Goal: Task Accomplishment & Management: Complete application form

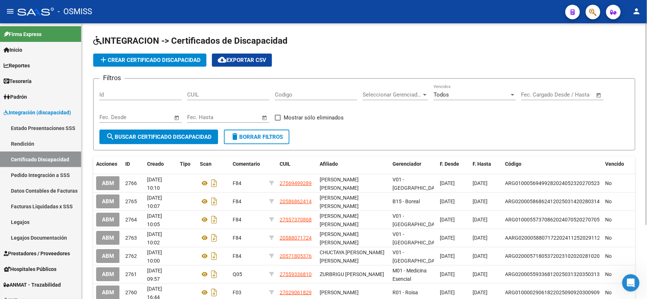
scroll to position [512, 0]
click at [323, 92] on input "Codigo" at bounding box center [316, 94] width 82 height 7
click at [244, 94] on input "CUIL" at bounding box center [228, 94] width 82 height 7
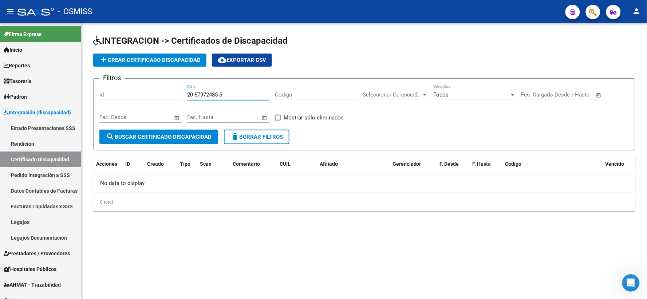
drag, startPoint x: 244, startPoint y: 94, endPoint x: 188, endPoint y: 95, distance: 56.5
click at [188, 95] on input "20-57972485-5" at bounding box center [228, 94] width 82 height 7
type input "20-57972485-5"
click at [160, 61] on span "add Crear Certificado Discapacidad" at bounding box center [150, 60] width 102 height 7
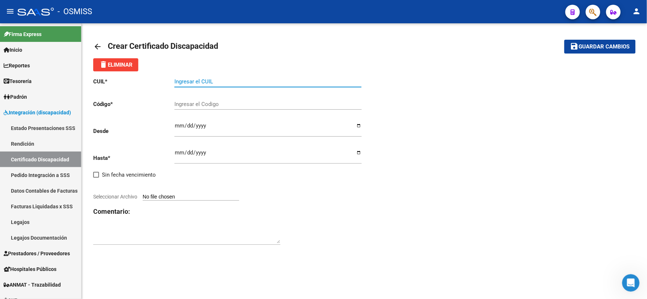
paste input "20-57972485-5"
type input "20-57972485-5"
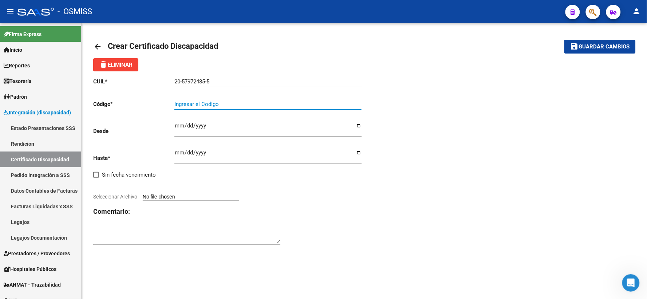
click at [207, 105] on input "Ingresar el Codigo" at bounding box center [267, 104] width 187 height 7
type input "ARG02000579724852025061120280611BUE352"
click at [176, 125] on input "Ingresar fec. Desde" at bounding box center [267, 129] width 187 height 12
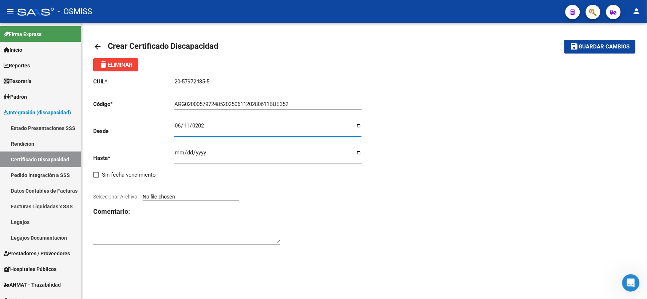
type input "[DATE]"
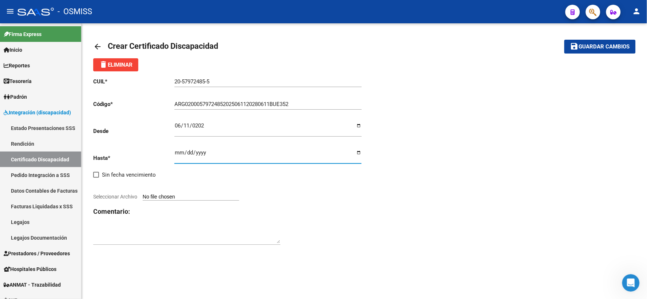
click at [178, 152] on input "Ingresar fec. Hasta" at bounding box center [267, 156] width 187 height 12
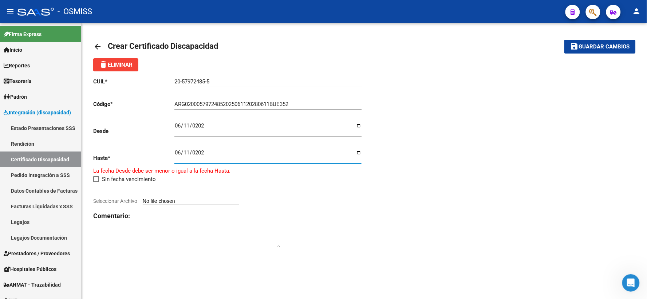
type input "[DATE]"
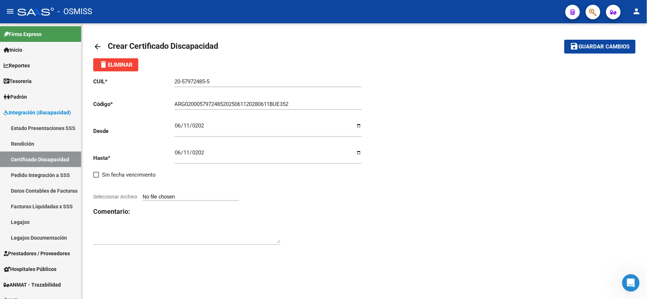
click at [297, 278] on mat-sidenav-content "arrow_back Crear Certificado Discapacidad save Guardar cambios delete Eliminar …" at bounding box center [365, 161] width 566 height 276
type input "C:\fakepath\[PERSON_NAME].pdf"
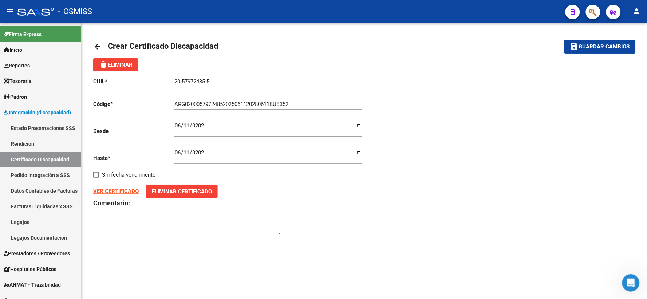
click at [209, 220] on div at bounding box center [186, 225] width 187 height 22
type textarea "F91"
drag, startPoint x: 584, startPoint y: 50, endPoint x: 541, endPoint y: 61, distance: 45.1
click at [574, 52] on button "save Guardar cambios" at bounding box center [600, 46] width 71 height 13
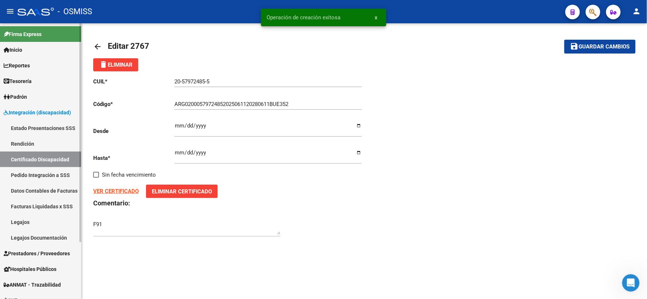
click at [30, 158] on link "Certificado Discapacidad" at bounding box center [40, 160] width 81 height 16
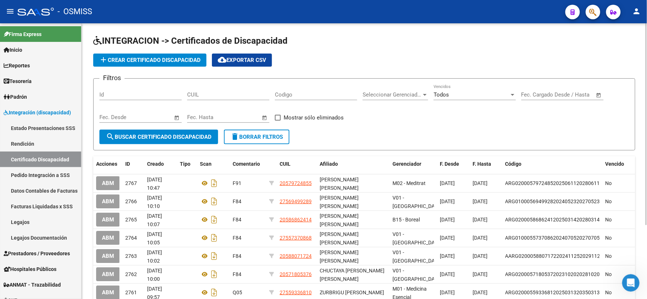
click at [228, 96] on input "CUIL" at bounding box center [228, 94] width 82 height 7
click at [191, 135] on span "search Buscar Certificado Discapacidad" at bounding box center [159, 137] width 106 height 7
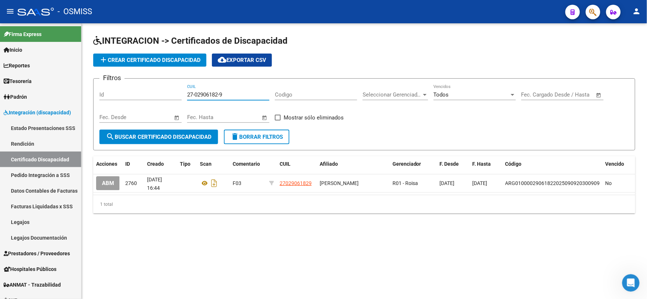
drag, startPoint x: 242, startPoint y: 97, endPoint x: 154, endPoint y: 87, distance: 88.3
click at [154, 87] on div "Filtros Id 27-02906182-9 CUIL Codigo Seleccionar Gerenciador Seleccionar Gerenc…" at bounding box center [364, 107] width 530 height 45
type input "2"
type input "20-47724208-2"
click at [157, 135] on span "search Buscar Certificado Discapacidad" at bounding box center [159, 137] width 106 height 7
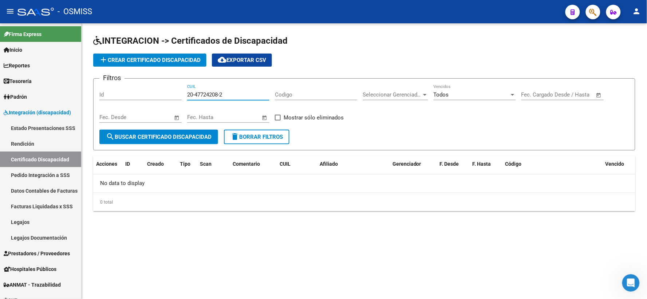
drag, startPoint x: 239, startPoint y: 96, endPoint x: 180, endPoint y: 95, distance: 59.4
click at [180, 95] on div "Filtros Id 20-47724208-2 CUIL Codigo Seleccionar Gerenciador Seleccionar Gerenc…" at bounding box center [364, 107] width 530 height 45
click at [177, 57] on span "add Crear Certificado Discapacidad" at bounding box center [150, 60] width 102 height 7
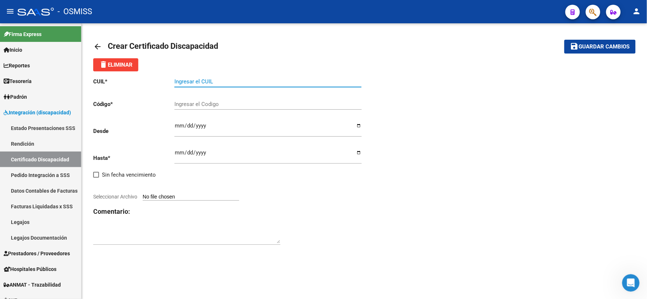
paste input "20-47724208-2"
type input "20-47724208-2"
click at [225, 103] on input "Ingresar el Codigo" at bounding box center [267, 104] width 187 height 7
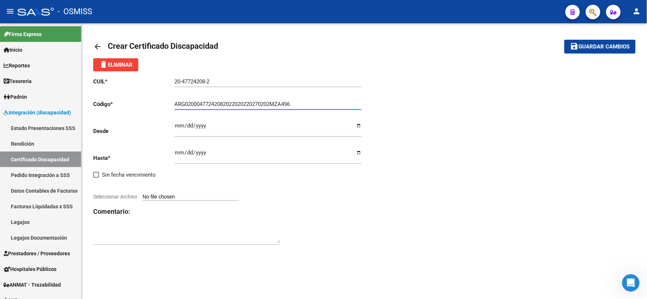
type input "ARG02000477242082022020220270202MZA496"
click at [178, 125] on input "Ingresar fec. Desde" at bounding box center [267, 129] width 187 height 12
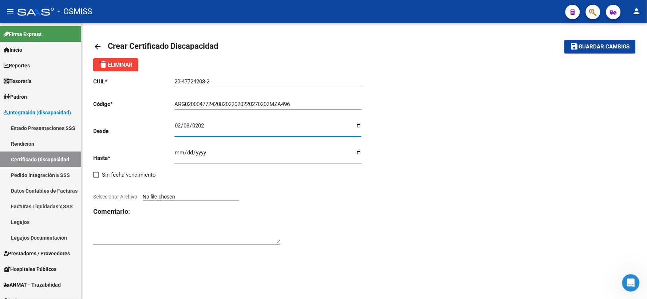
type input "[DATE]"
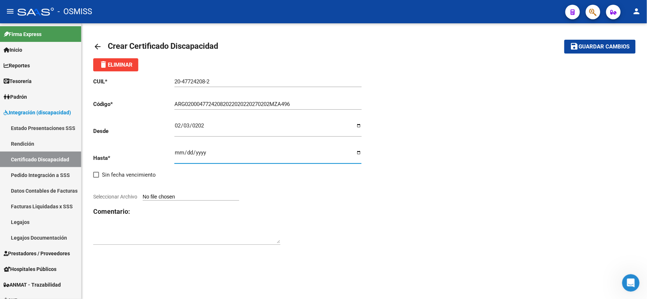
click at [177, 154] on input "Ingresar fec. Hasta" at bounding box center [267, 156] width 187 height 12
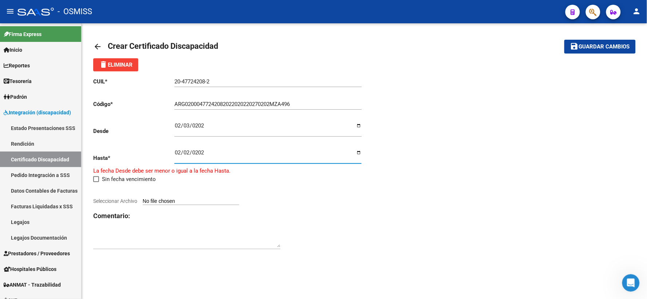
type input "[DATE]"
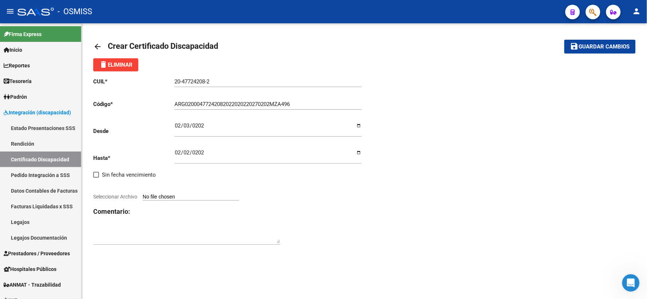
click at [290, 273] on mat-sidenav-content "arrow_back Crear Certificado Discapacidad save Guardar cambios delete Eliminar …" at bounding box center [365, 161] width 566 height 276
type input "C:\fakepath\JOFRE.pdf"
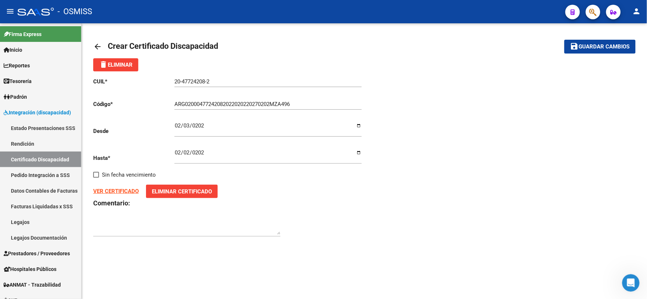
click at [231, 235] on textarea at bounding box center [186, 227] width 187 height 15
type textarea "E84"
click at [605, 48] on span "Guardar cambios" at bounding box center [604, 47] width 51 height 7
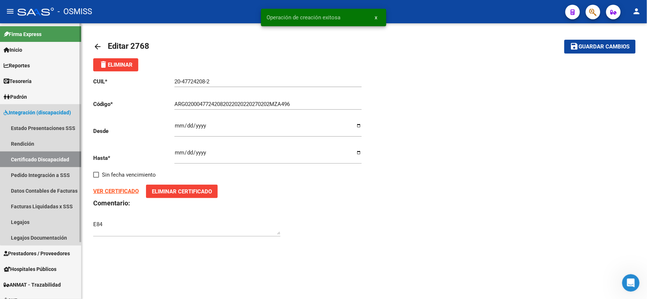
click at [51, 156] on link "Certificado Discapacidad" at bounding box center [40, 160] width 81 height 16
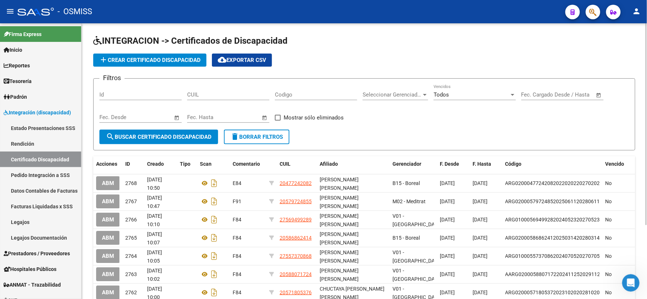
click at [202, 97] on input "CUIL" at bounding box center [228, 94] width 82 height 7
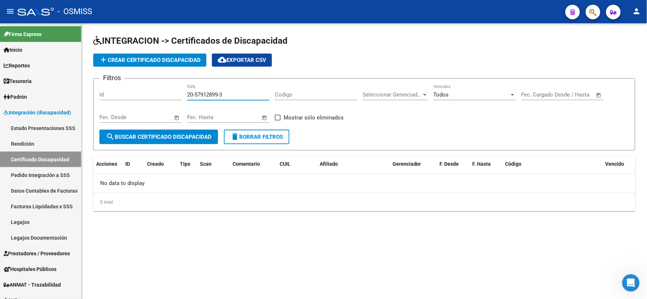
drag, startPoint x: 232, startPoint y: 97, endPoint x: 181, endPoint y: 98, distance: 50.6
click at [181, 98] on div "Filtros Id 20-57912899-3 CUIL Codigo Seleccionar Gerenciador Seleccionar Gerenc…" at bounding box center [364, 107] width 530 height 45
type input "20-57912899-3"
click at [173, 59] on span "add Crear Certificado Discapacidad" at bounding box center [150, 60] width 102 height 7
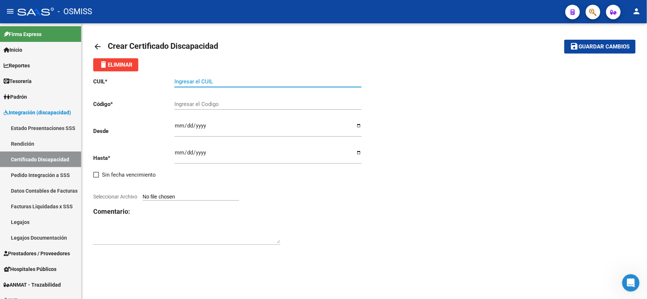
paste input "20-57912899-3"
type input "20-57912899-3"
click at [215, 103] on input "Ingresar el Codigo" at bounding box center [267, 104] width 187 height 7
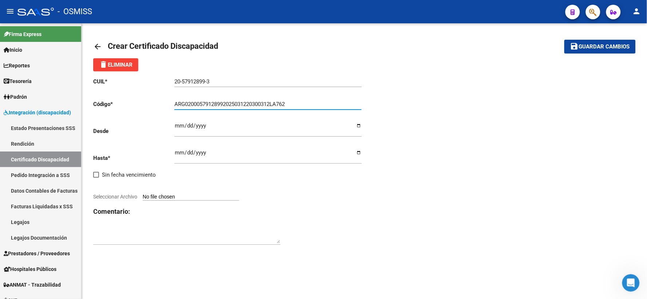
type input "ARG02000579128992025031220300312LA762"
click at [179, 125] on input "Ingresar fec. Desde" at bounding box center [267, 129] width 187 height 12
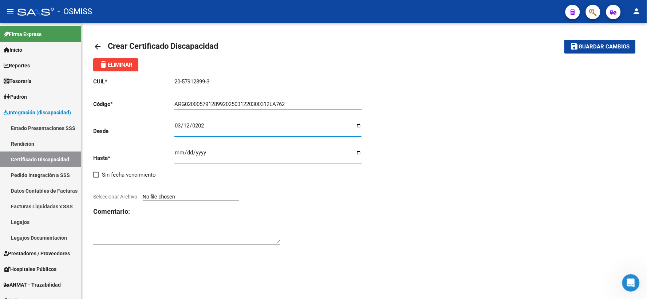
type input "[DATE]"
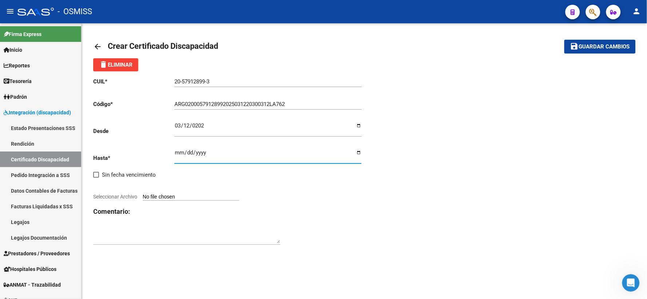
click at [176, 152] on input "Ingresar fec. Hasta" at bounding box center [267, 156] width 187 height 12
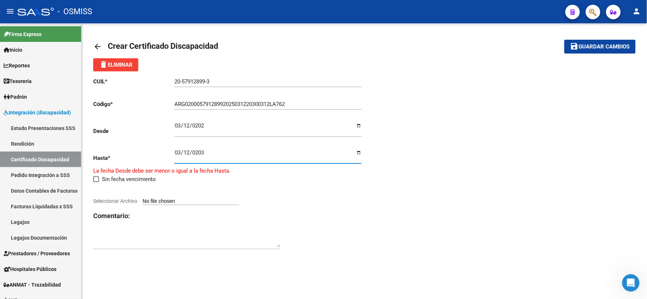
type input "[DATE]"
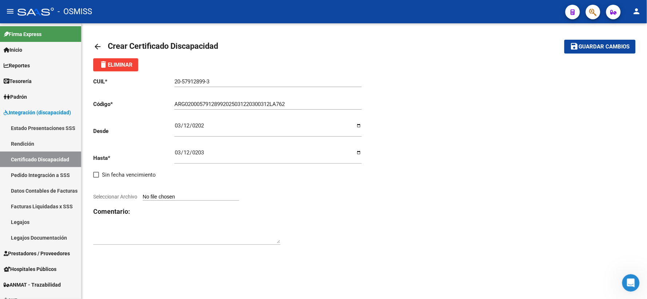
click at [325, 266] on div "arrow_back Crear Certificado Discapacidad save Guardar cambios delete Eliminar …" at bounding box center [365, 146] width 566 height 246
type input "C:\fakepath\[PERSON_NAME].pdf"
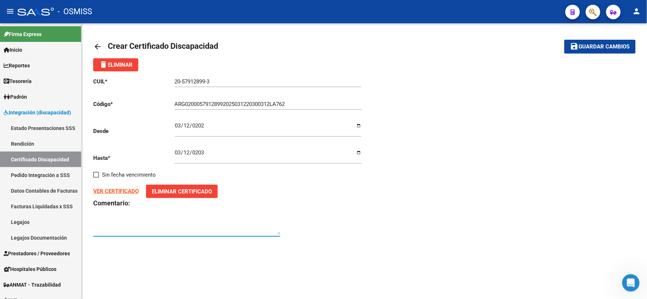
click at [192, 224] on textarea at bounding box center [186, 227] width 187 height 15
type textarea "F80"
click at [613, 46] on span "Guardar cambios" at bounding box center [604, 47] width 51 height 7
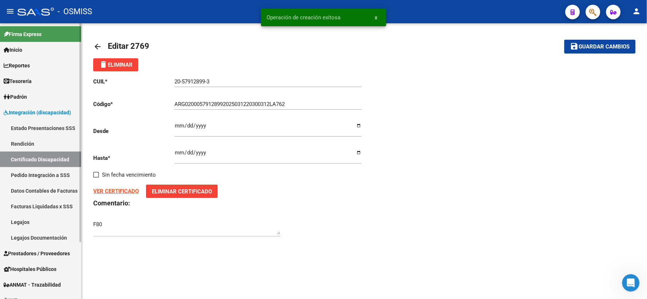
click at [35, 164] on link "Certificado Discapacidad" at bounding box center [40, 160] width 81 height 16
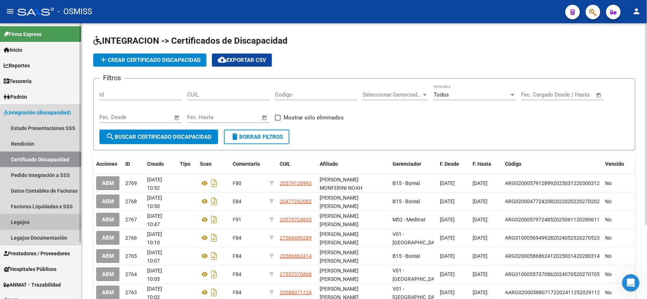
click at [18, 223] on link "Legajos" at bounding box center [40, 222] width 81 height 16
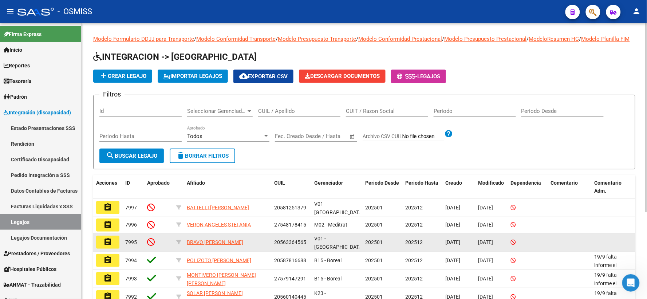
click at [113, 247] on button "assignment" at bounding box center [107, 242] width 23 height 13
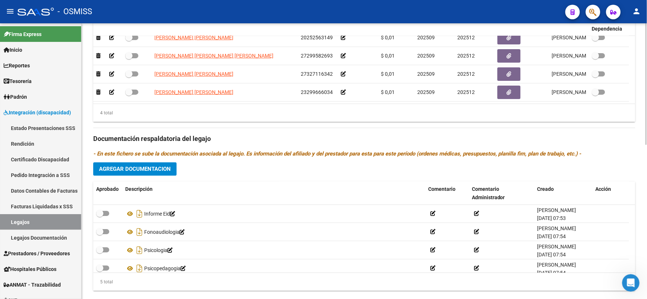
scroll to position [350, 0]
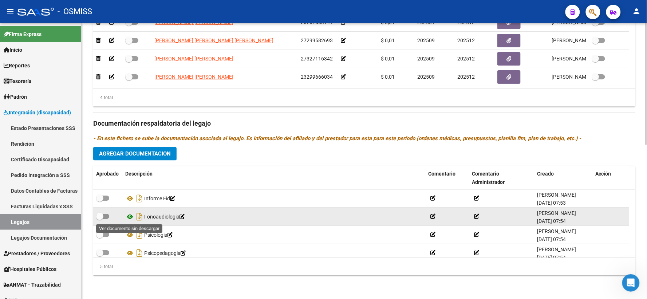
click at [130, 217] on icon at bounding box center [129, 217] width 9 height 9
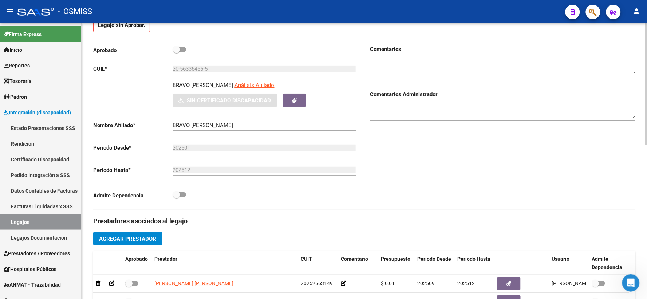
scroll to position [0, 0]
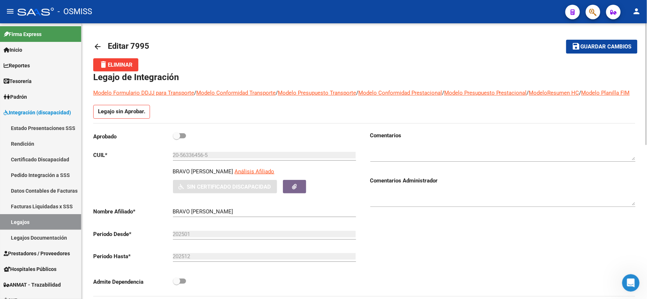
click at [98, 46] on mat-icon "arrow_back" at bounding box center [97, 46] width 9 height 9
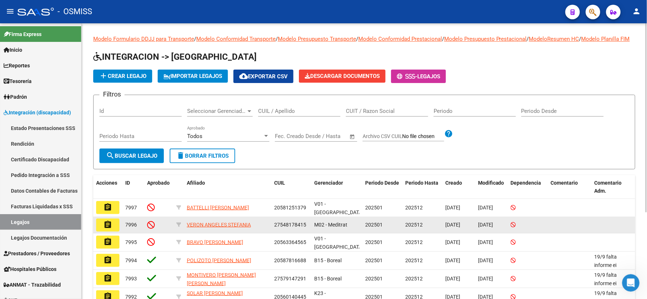
click at [106, 229] on mat-icon "assignment" at bounding box center [107, 224] width 9 height 9
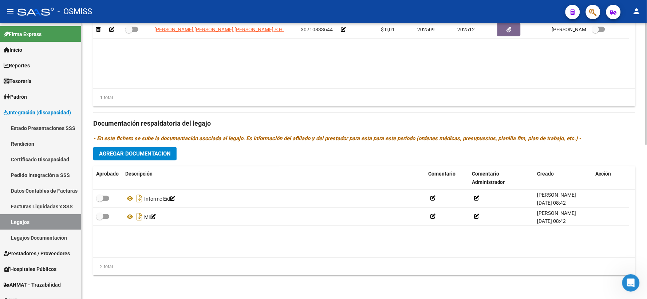
scroll to position [350, 0]
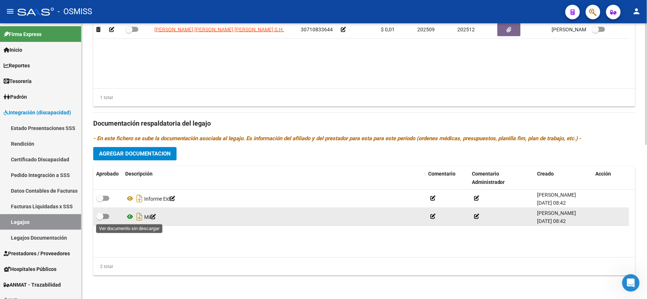
click at [130, 217] on icon at bounding box center [129, 217] width 9 height 9
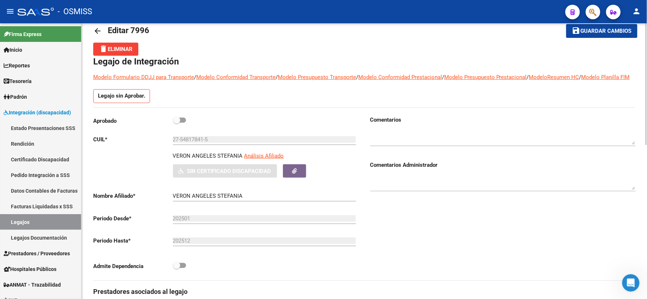
scroll to position [0, 0]
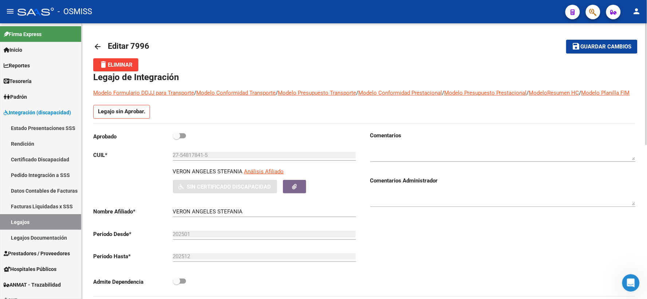
click at [96, 45] on mat-icon "arrow_back" at bounding box center [97, 46] width 9 height 9
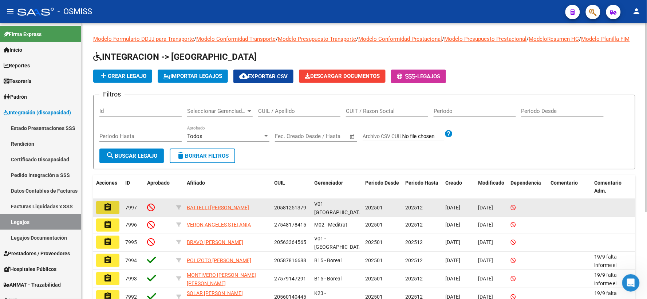
click at [108, 212] on mat-icon "assignment" at bounding box center [107, 207] width 9 height 9
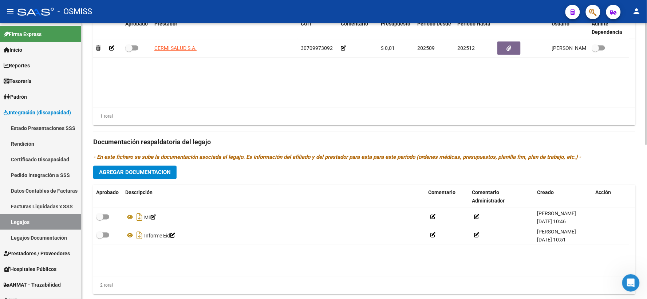
scroll to position [323, 0]
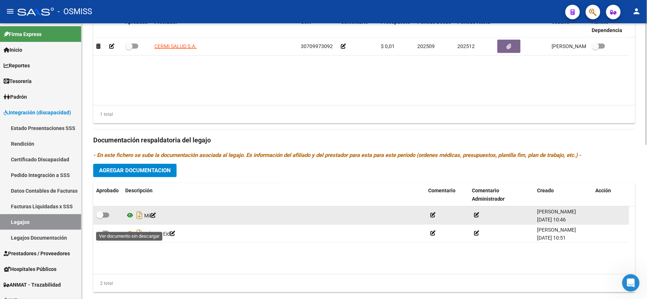
click at [130, 220] on icon at bounding box center [129, 215] width 9 height 9
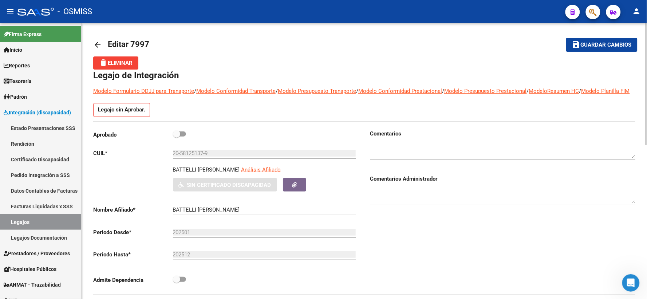
scroll to position [0, 0]
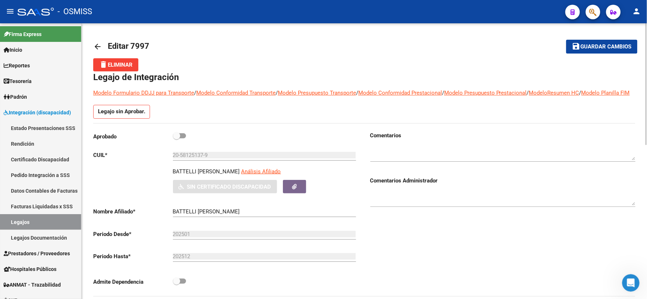
click at [97, 46] on mat-icon "arrow_back" at bounding box center [97, 46] width 9 height 9
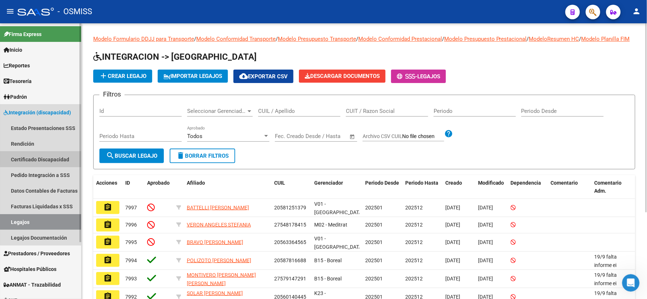
click at [68, 158] on link "Certificado Discapacidad" at bounding box center [40, 160] width 81 height 16
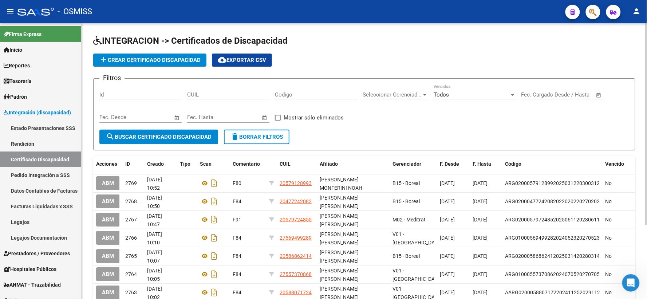
click at [624, 88] on div "Filtros Id CUIL Codigo Seleccionar Gerenciador Seleccionar Gerenciador Todos Ve…" at bounding box center [364, 107] width 530 height 45
click at [254, 94] on input "CUIL" at bounding box center [228, 94] width 82 height 7
type input "20-56336456-5"
click at [197, 140] on span "search Buscar Certificado Discapacidad" at bounding box center [159, 137] width 106 height 7
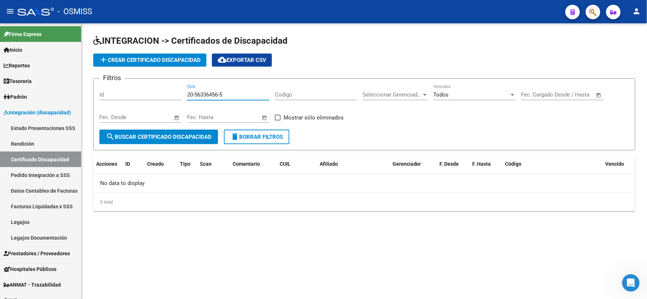
drag, startPoint x: 228, startPoint y: 93, endPoint x: 182, endPoint y: 95, distance: 45.2
click at [182, 95] on div "Filtros Id 20-56336456-5 CUIL Codigo Seleccionar Gerenciador Seleccionar Gerenc…" at bounding box center [364, 107] width 530 height 45
click at [180, 61] on span "add Crear Certificado Discapacidad" at bounding box center [150, 60] width 102 height 7
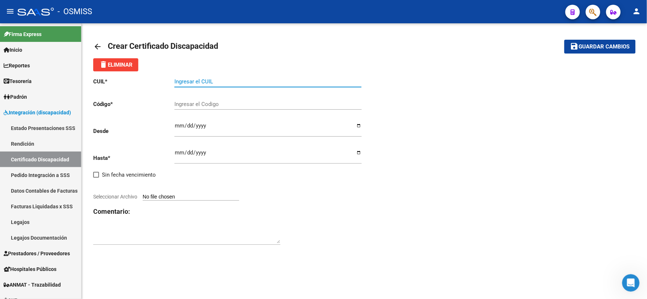
paste input "20-56336456-5"
type input "20-56336456-5"
click at [230, 104] on input "Ingresar el Codigo" at bounding box center [267, 104] width 187 height 7
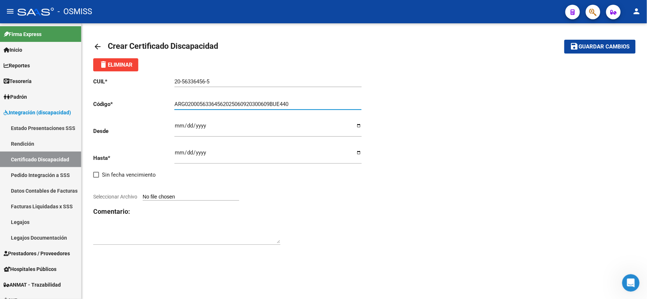
type input "ARG02000563364562025060920300609BUE440"
click at [177, 126] on input "Ingresar fec. Desde" at bounding box center [267, 129] width 187 height 12
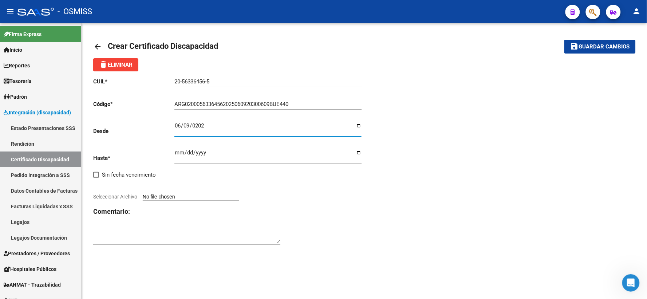
type input "[DATE]"
click at [178, 151] on input "Ingresar fec. Hasta" at bounding box center [267, 156] width 187 height 12
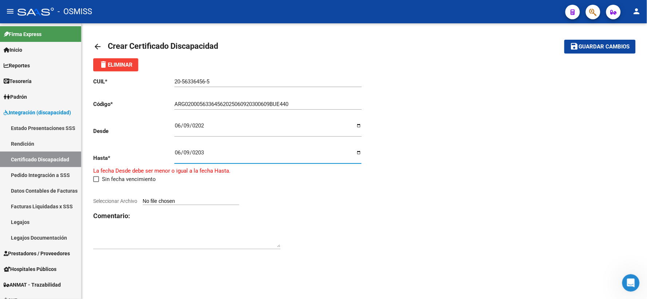
type input "[DATE]"
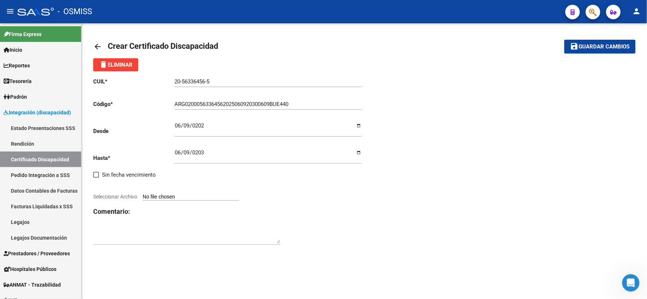
type input "C:\fakepath\BRAVO.pdf"
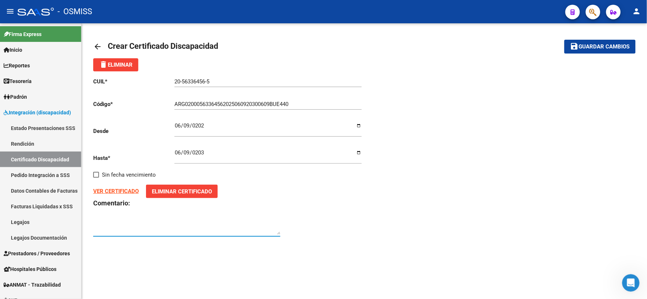
click at [179, 221] on textarea at bounding box center [186, 227] width 187 height 15
type textarea "F70"
click at [612, 48] on span "Guardar cambios" at bounding box center [604, 47] width 51 height 7
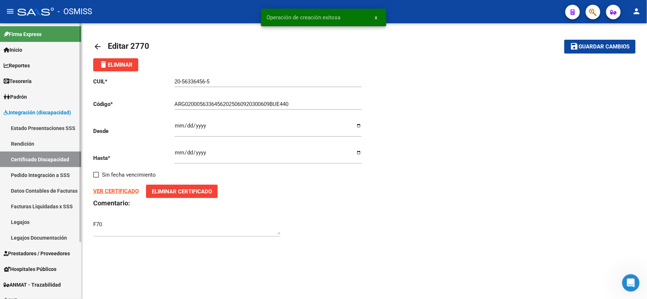
click at [59, 157] on link "Certificado Discapacidad" at bounding box center [40, 160] width 81 height 16
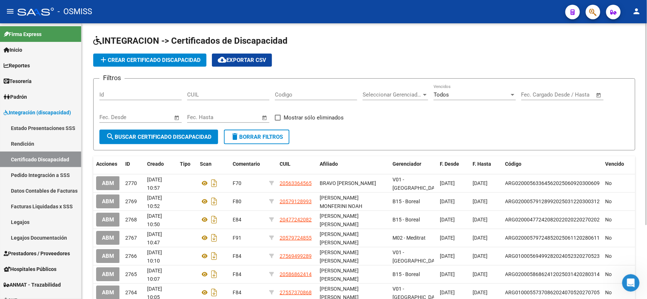
click at [584, 49] on app-list-header "INTEGRACION -> Certificados de Discapacidad add Crear Certificado Discapacidad …" at bounding box center [364, 92] width 542 height 115
click at [245, 91] on input "CUIL" at bounding box center [228, 94] width 82 height 7
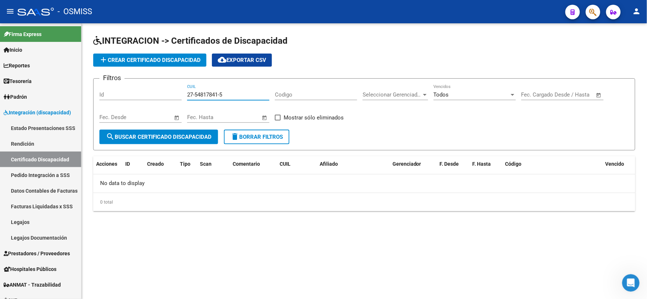
drag, startPoint x: 231, startPoint y: 98, endPoint x: 178, endPoint y: 98, distance: 52.1
click at [178, 98] on div "Filtros Id 27-54817841-5 CUIL Codigo Seleccionar Gerenciador Seleccionar Gerenc…" at bounding box center [364, 107] width 530 height 45
type input "27-54817841-5"
click at [158, 60] on span "add Crear Certificado Discapacidad" at bounding box center [150, 60] width 102 height 7
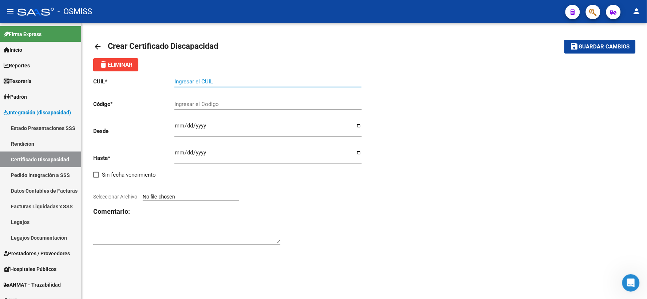
paste input "27-54817841-5"
type input "27-54817841-5"
click at [215, 105] on input "Ingresar el Codigo" at bounding box center [267, 104] width 187 height 7
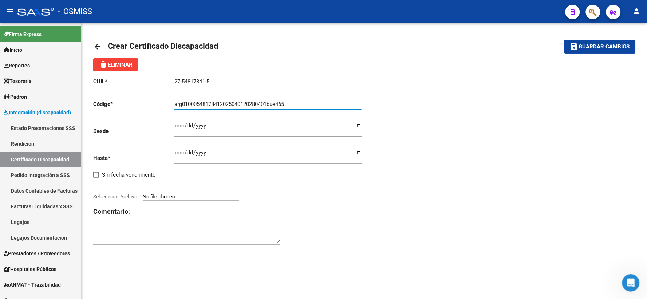
click at [280, 105] on input "arg01000548178412025040120280401bue465" at bounding box center [267, 104] width 187 height 7
click at [182, 104] on input "arg01000548178412025040120280401BUE465" at bounding box center [267, 104] width 187 height 7
type input "ARG01000548178412025040120280401BUE465"
click at [181, 126] on input "Ingresar fec. Desde" at bounding box center [267, 129] width 187 height 12
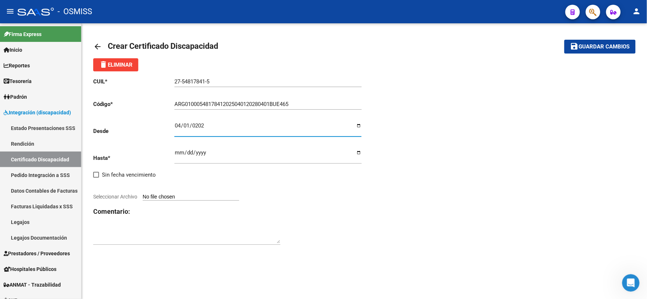
type input "[DATE]"
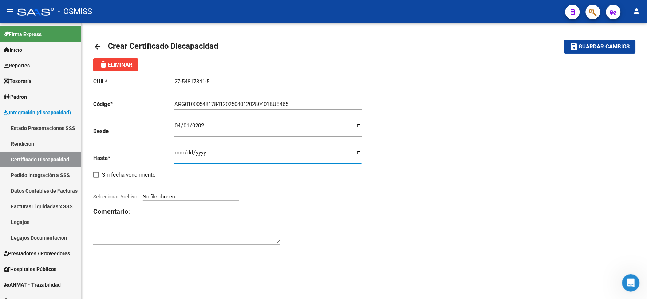
click at [179, 151] on input "Ingresar fec. Hasta" at bounding box center [267, 156] width 187 height 12
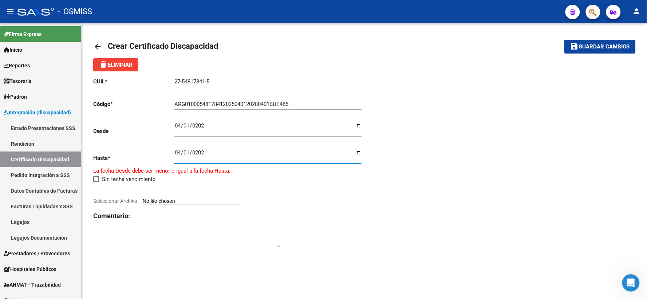
type input "[DATE]"
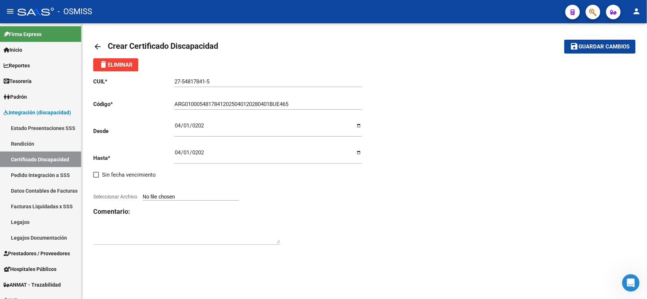
type input "C:\fakepath\Scan.pdf"
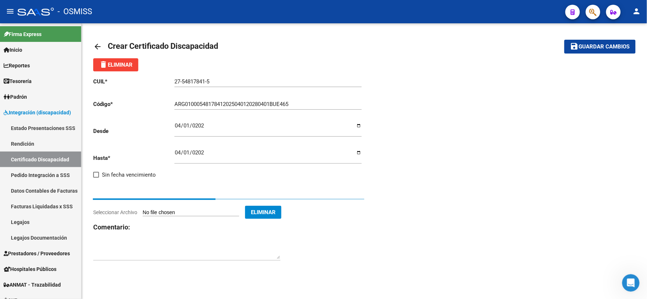
click at [181, 243] on div at bounding box center [186, 249] width 187 height 22
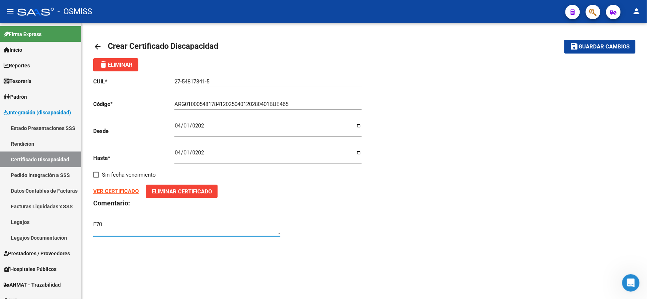
type textarea "F70"
click at [591, 47] on span "Guardar cambios" at bounding box center [604, 47] width 51 height 7
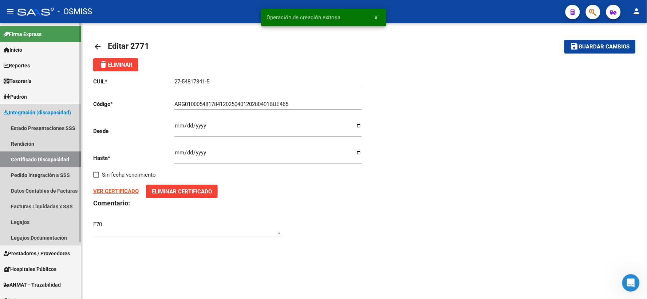
click at [38, 159] on link "Certificado Discapacidad" at bounding box center [40, 160] width 81 height 16
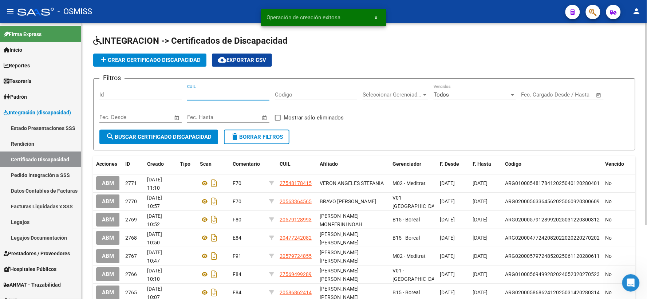
click at [235, 97] on input "CUIL" at bounding box center [228, 94] width 82 height 7
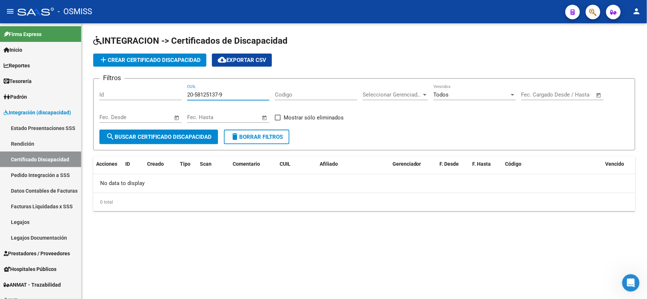
drag, startPoint x: 238, startPoint y: 97, endPoint x: 183, endPoint y: 92, distance: 55.2
click at [183, 92] on div "Filtros Id 20-58125137-9 CUIL Codigo Seleccionar Gerenciador Seleccionar Gerenc…" at bounding box center [364, 107] width 530 height 45
type input "20-58125137-9"
click at [184, 59] on span "add Crear Certificado Discapacidad" at bounding box center [150, 60] width 102 height 7
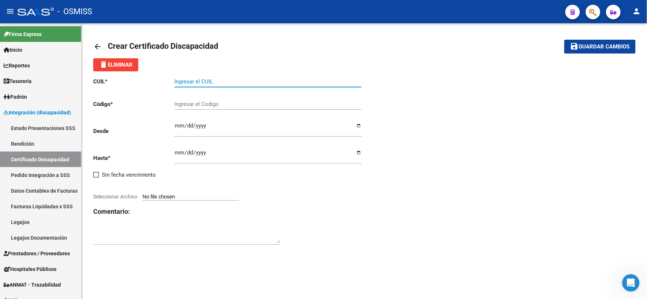
paste input "20-58125137-9"
type input "20-58125137-9"
click at [345, 257] on div "arrow_back Crear Certificado Discapacidad save Guardar cambios delete Eliminar …" at bounding box center [365, 146] width 566 height 246
type input "C:\fakepath\BATTELLI.pdf"
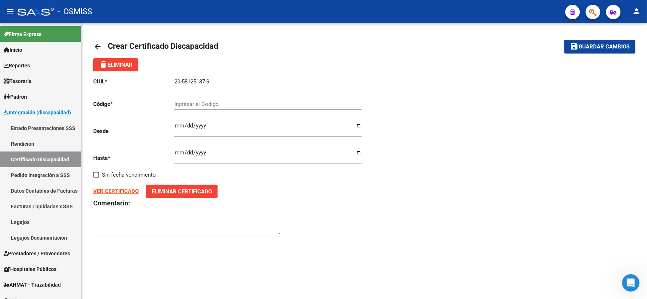
click at [232, 106] on input "Ingresar el Codigo" at bounding box center [267, 104] width 187 height 7
type input "ARG02000581251372024082920290829BUE317"
click at [180, 128] on input "Ingresar fec. Desde" at bounding box center [267, 129] width 187 height 12
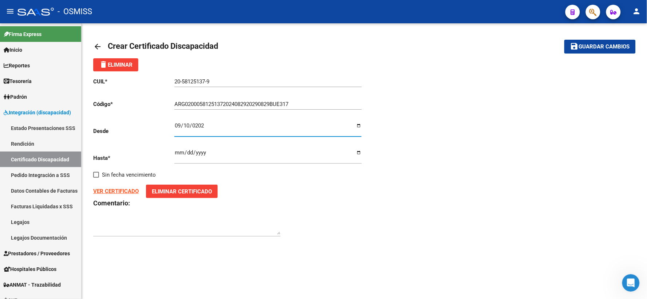
type input "[DATE]"
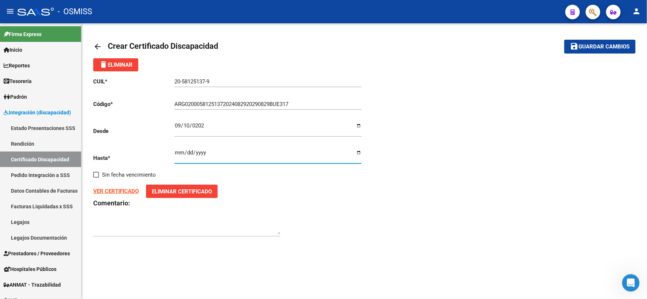
click at [181, 154] on input "Ingresar fec. Hasta" at bounding box center [267, 156] width 187 height 12
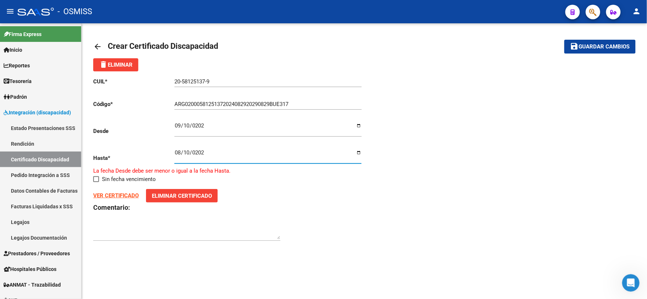
type input "[DATE]"
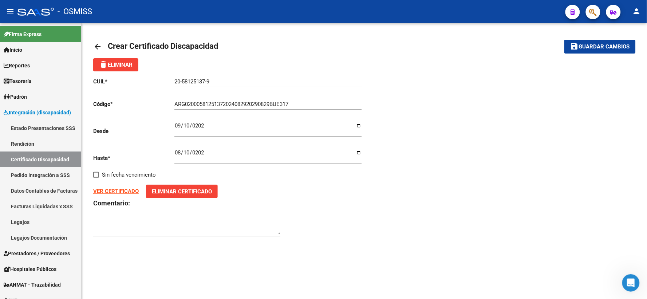
click at [268, 285] on mat-sidenav-content "arrow_back Crear Certificado Discapacidad save Guardar cambios delete Eliminar …" at bounding box center [365, 161] width 566 height 276
click at [220, 221] on textarea at bounding box center [186, 227] width 187 height 15
click at [173, 234] on textarea at bounding box center [186, 227] width 187 height 15
type textarea "F84"
click at [593, 52] on button "save Guardar cambios" at bounding box center [600, 46] width 71 height 13
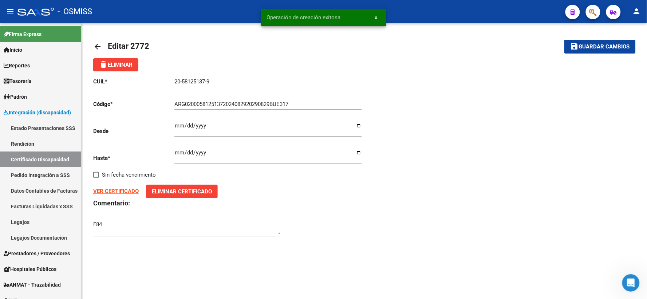
click at [95, 44] on mat-icon "arrow_back" at bounding box center [97, 46] width 9 height 9
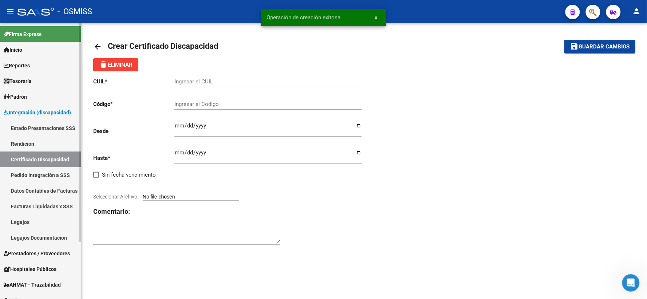
click at [40, 158] on link "Certificado Discapacidad" at bounding box center [40, 160] width 81 height 16
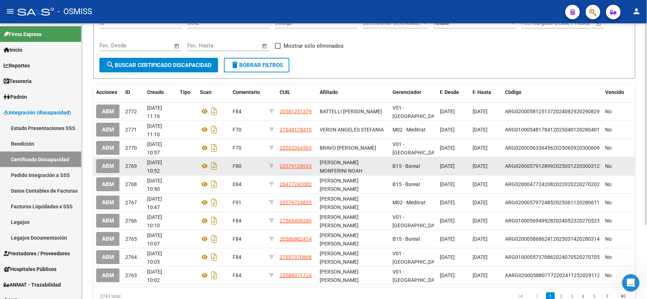
scroll to position [81, 0]
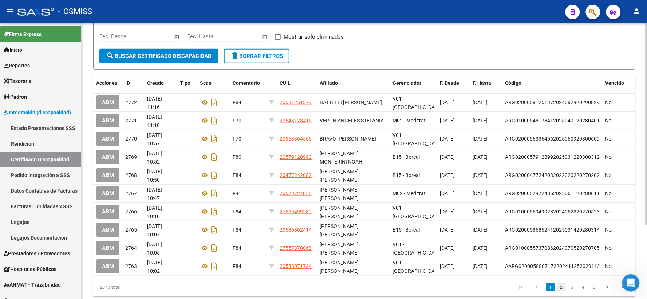
click at [561, 286] on link "2" at bounding box center [561, 287] width 9 height 8
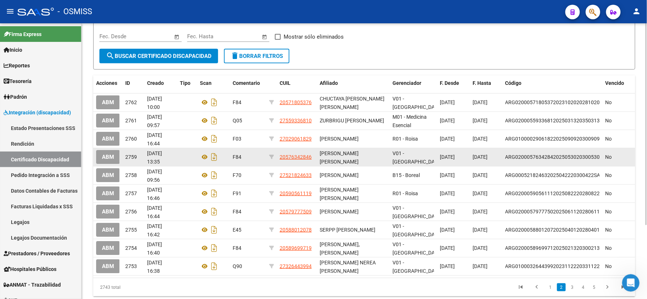
scroll to position [0, 0]
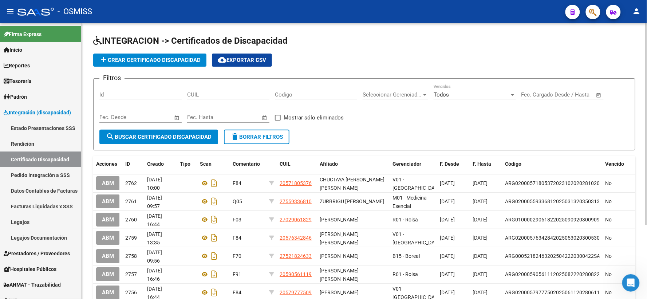
click at [537, 50] on app-list-header "INTEGRACION -> Certificados de Discapacidad add Crear Certificado Discapacidad …" at bounding box center [364, 92] width 542 height 115
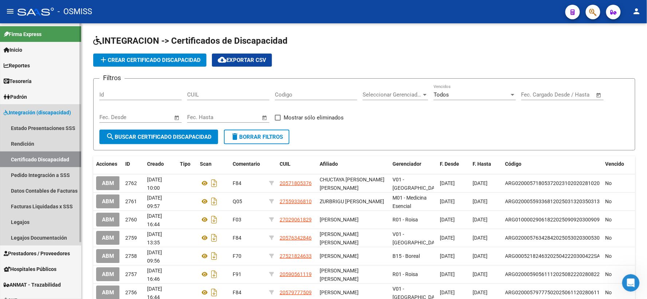
click at [33, 156] on link "Certificado Discapacidad" at bounding box center [40, 160] width 81 height 16
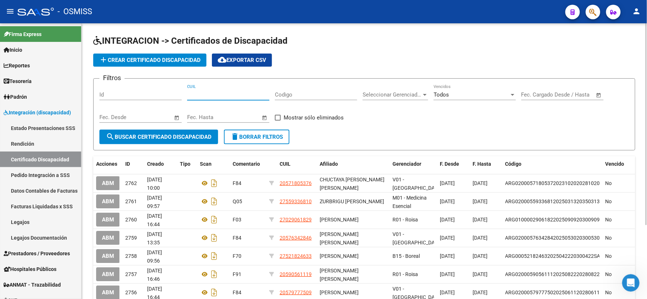
click at [230, 97] on input "CUIL" at bounding box center [228, 94] width 82 height 7
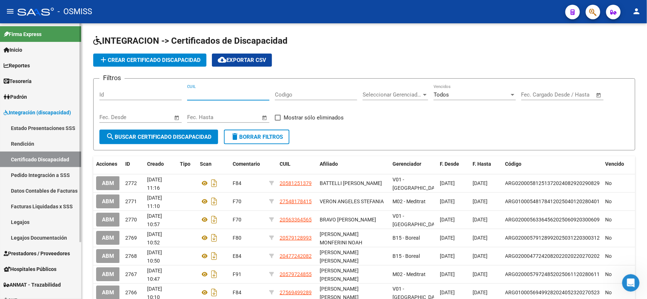
click at [17, 218] on link "Legajos" at bounding box center [40, 222] width 81 height 16
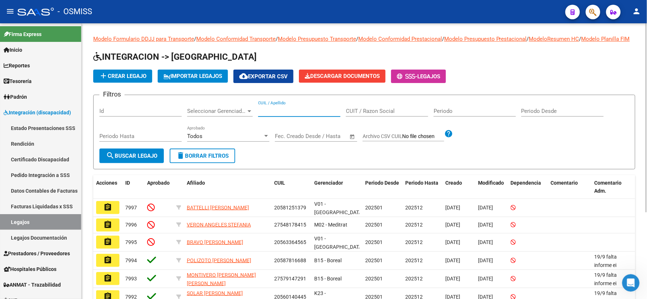
click at [275, 114] on input "CUIL / Apellido" at bounding box center [299, 111] width 82 height 7
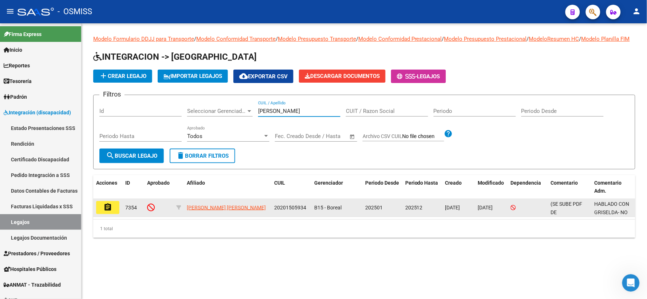
type input "[PERSON_NAME]"
click at [112, 212] on mat-icon "assignment" at bounding box center [107, 207] width 9 height 9
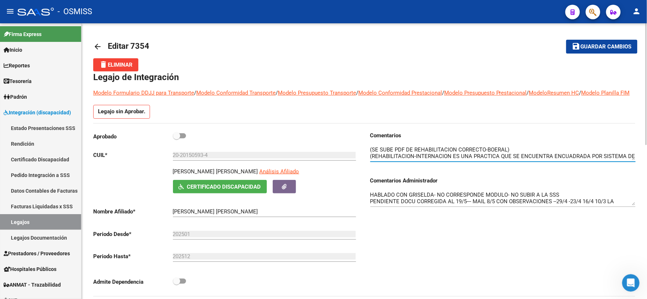
drag, startPoint x: 632, startPoint y: 168, endPoint x: 635, endPoint y: 184, distance: 16.2
click at [635, 184] on div "Comentarios Comentarios Administrador HABLADO CON [PERSON_NAME]- NO CORRESPONDE…" at bounding box center [503, 172] width 266 height 82
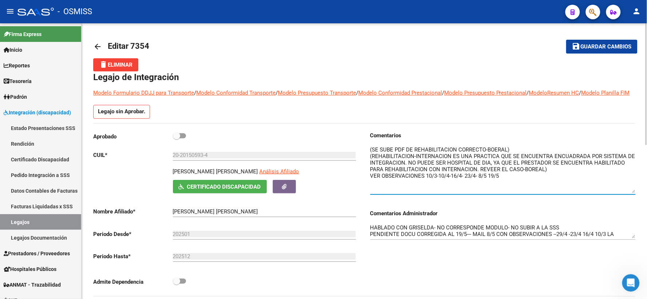
drag, startPoint x: 632, startPoint y: 166, endPoint x: 635, endPoint y: 201, distance: 34.7
click at [635, 193] on textarea at bounding box center [503, 169] width 266 height 47
click at [569, 195] on textarea at bounding box center [503, 170] width 266 height 49
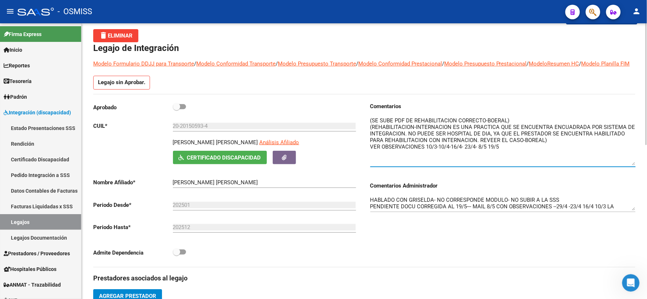
scroll to position [40, 0]
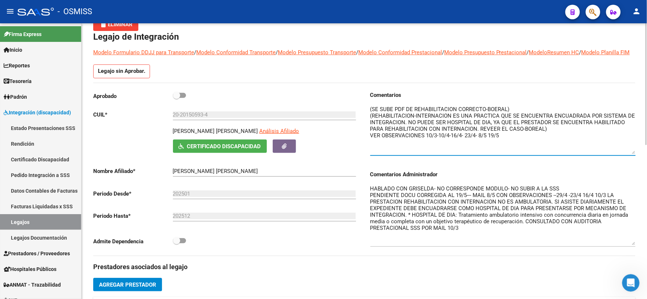
drag, startPoint x: 633, startPoint y: 207, endPoint x: 637, endPoint y: 253, distance: 46.4
click at [637, 253] on div "arrow_back Editar 7354 save Guardar cambios delete Eliminar Legajo de Integraci…" at bounding box center [365, 291] width 566 height 616
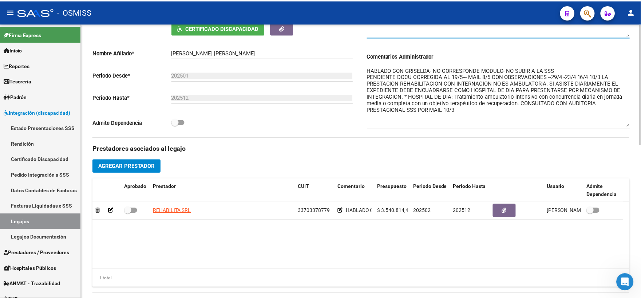
scroll to position [162, 0]
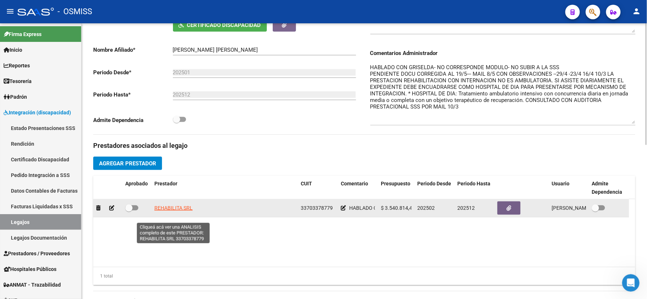
click at [163, 211] on span "REHABILITA SRL" at bounding box center [173, 208] width 38 height 6
type textarea "33703378779"
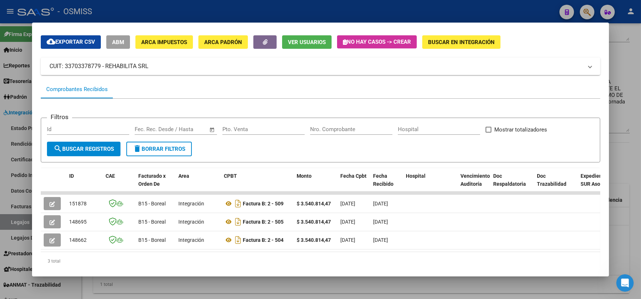
scroll to position [44, 0]
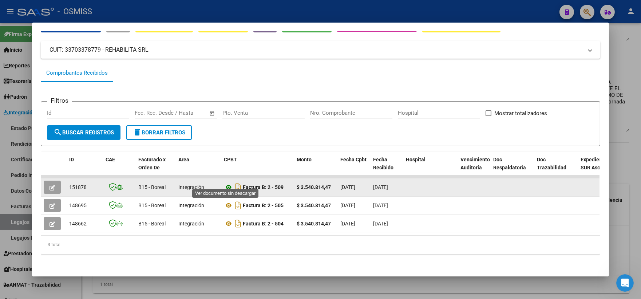
click at [224, 183] on icon at bounding box center [228, 187] width 9 height 9
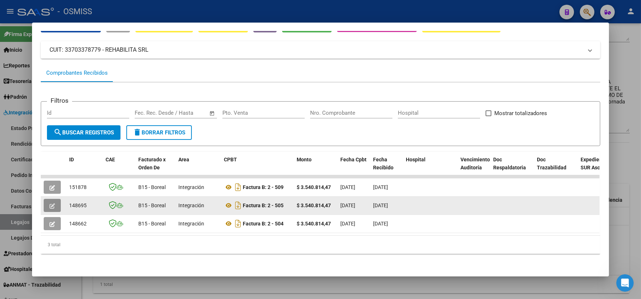
click at [51, 203] on icon "button" at bounding box center [52, 205] width 5 height 5
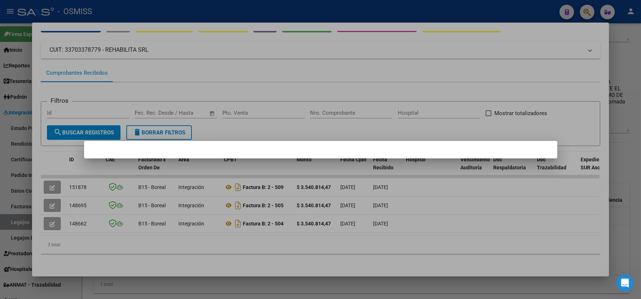
click at [566, 67] on div at bounding box center [320, 149] width 641 height 299
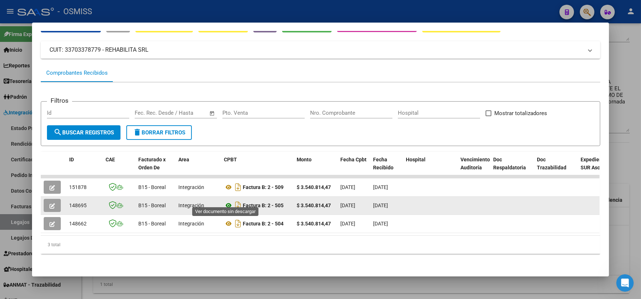
click at [226, 201] on icon at bounding box center [228, 205] width 9 height 9
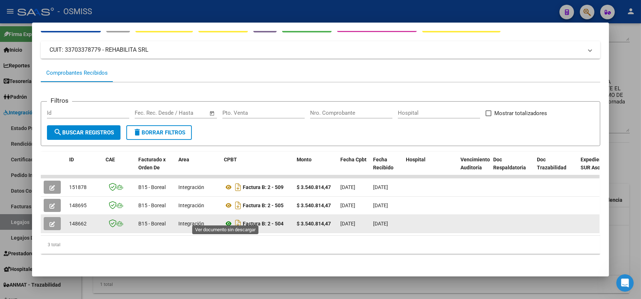
click at [226, 219] on icon at bounding box center [228, 223] width 9 height 9
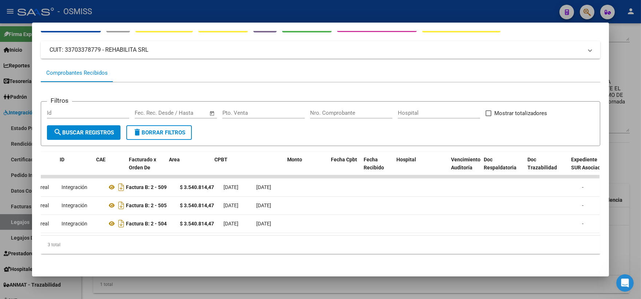
scroll to position [0, 0]
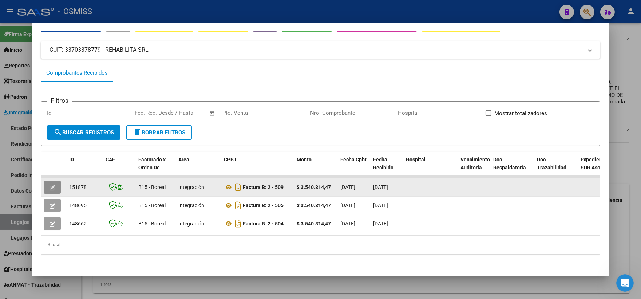
click at [46, 181] on button "button" at bounding box center [52, 187] width 17 height 13
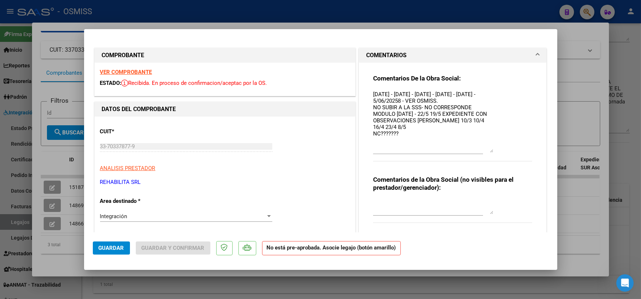
drag, startPoint x: 485, startPoint y: 103, endPoint x: 489, endPoint y: 151, distance: 47.9
click at [489, 151] on textarea "[DATE] - [DATE] - [DATE] - [DATE] - [DATE] - 5/06/20258 - VER OSMISS. NO SUBIR …" at bounding box center [433, 121] width 120 height 62
click at [395, 106] on textarea "[DATE] - [DATE] - [DATE] - [DATE] - [DATE] - 5/06/20258 - VER OSMISS. NO SUBIR …" at bounding box center [433, 121] width 120 height 62
type textarea "[DATE] - [DATE] - [DATE] - [DATE] - [DATE] - 5/06/20258 - VER OSMISS. SOLICITAR…"
click at [111, 244] on button "Guardar" at bounding box center [111, 247] width 37 height 13
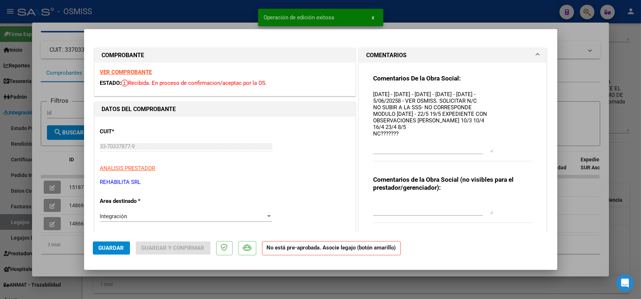
click at [60, 261] on div at bounding box center [320, 149] width 641 height 299
type input "$ 0,00"
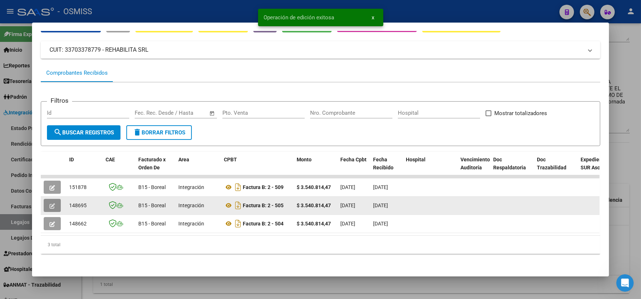
click at [51, 203] on icon "button" at bounding box center [52, 205] width 5 height 5
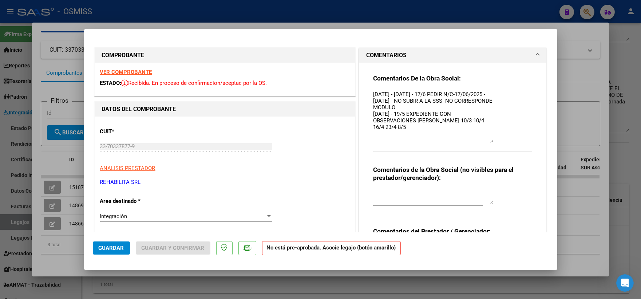
drag, startPoint x: 487, startPoint y: 102, endPoint x: 486, endPoint y: 140, distance: 37.9
click at [486, 140] on textarea "[DATE] - [DATE] - 17/6 PEDIR N/C-17/06/2025 - [DATE] - NO SUBIR A LA SSS- NO CO…" at bounding box center [433, 116] width 120 height 52
click at [105, 248] on span "Guardar" at bounding box center [111, 248] width 25 height 7
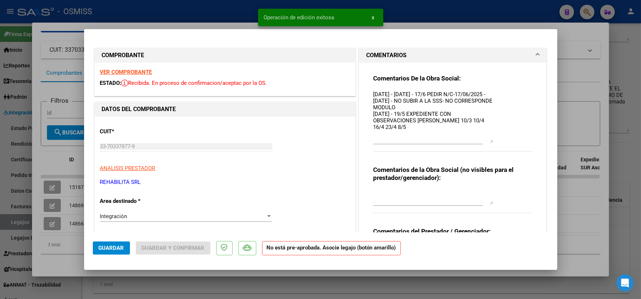
click at [66, 245] on div at bounding box center [320, 149] width 641 height 299
type input "$ 0,00"
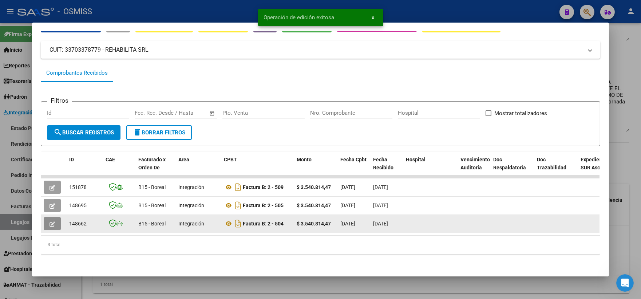
click at [46, 217] on button "button" at bounding box center [52, 223] width 17 height 13
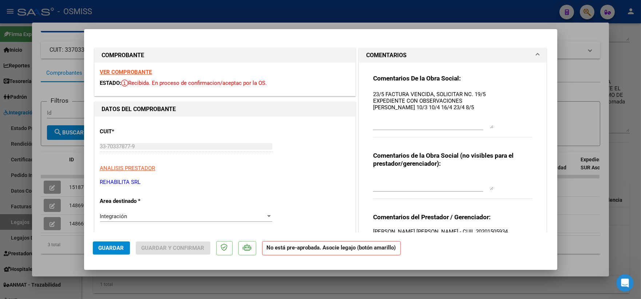
drag, startPoint x: 486, startPoint y: 104, endPoint x: 486, endPoint y: 128, distance: 24.0
click at [486, 128] on textarea "23/5 FACTURA VENCIDA, SOLICITAR NC. 19/5 EXPEDIENTE CON OBSERVACIONES [PERSON_N…" at bounding box center [433, 109] width 120 height 38
click at [108, 250] on span "Guardar" at bounding box center [111, 248] width 25 height 7
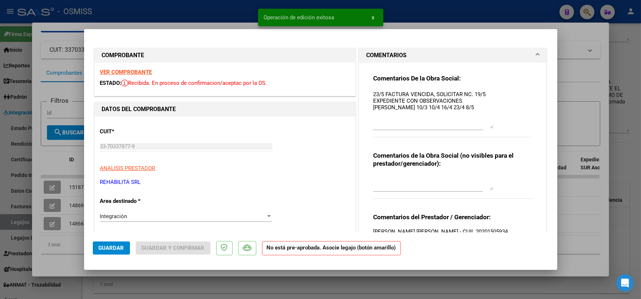
click at [57, 259] on div at bounding box center [320, 149] width 641 height 299
type input "$ 0,00"
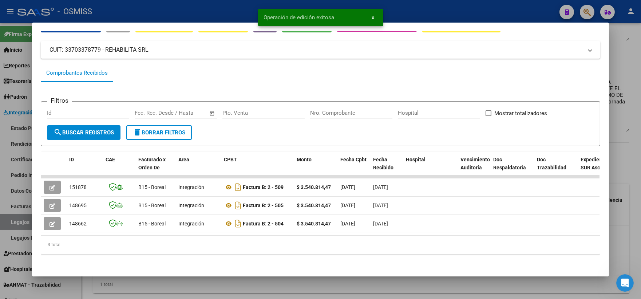
click at [624, 150] on div at bounding box center [320, 149] width 641 height 299
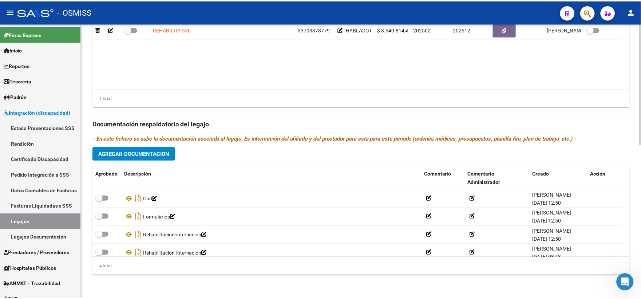
scroll to position [350, 0]
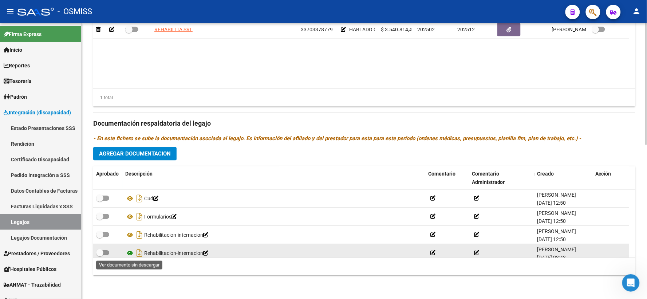
click at [129, 253] on icon at bounding box center [129, 253] width 9 height 9
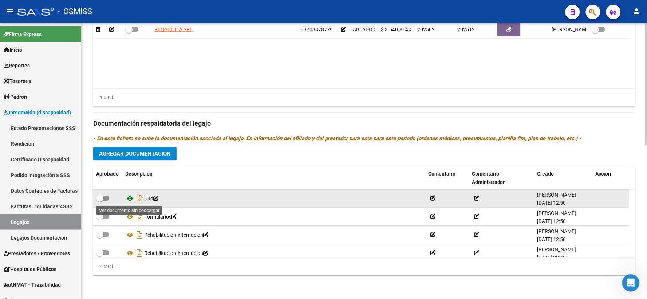
click at [129, 197] on icon at bounding box center [129, 199] width 9 height 9
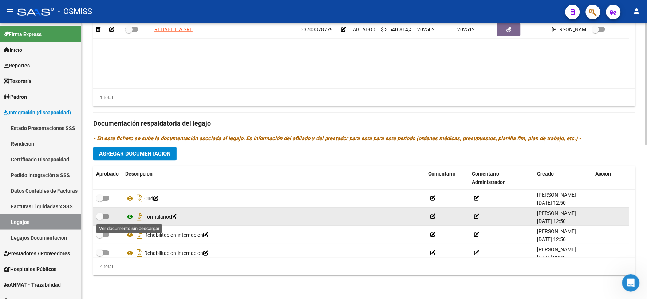
click at [128, 216] on icon at bounding box center [129, 217] width 9 height 9
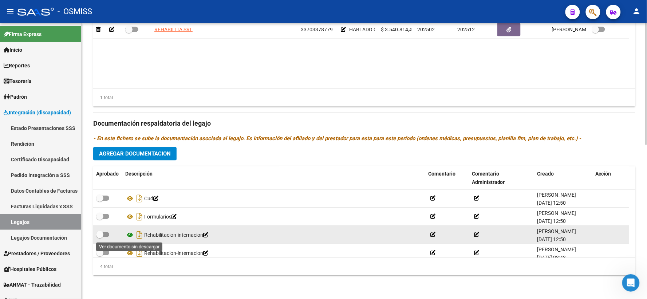
click at [129, 233] on icon at bounding box center [129, 235] width 9 height 9
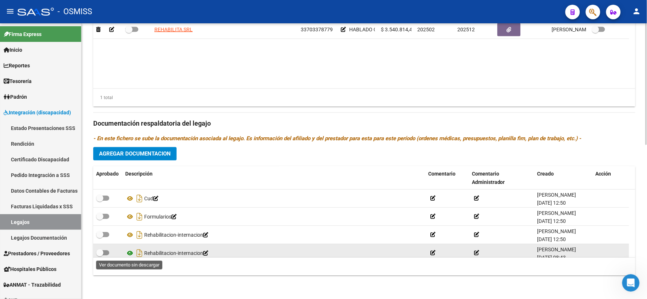
click at [130, 252] on icon at bounding box center [129, 253] width 9 height 9
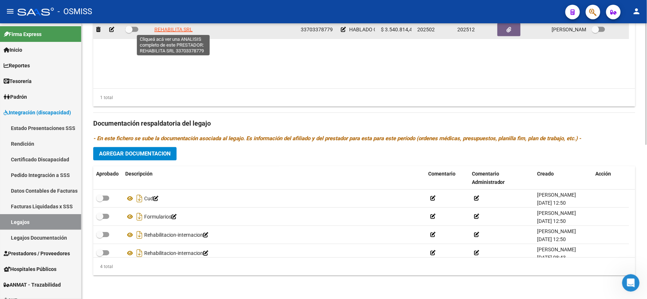
click at [161, 28] on span "REHABILITA SRL" at bounding box center [173, 30] width 38 height 6
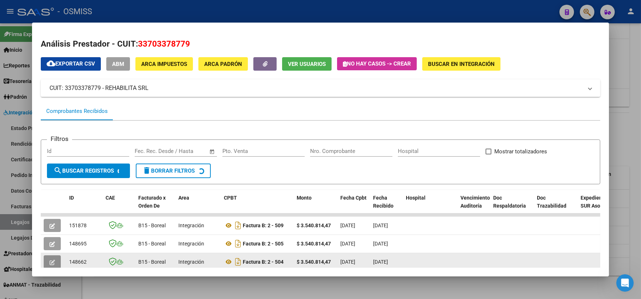
click at [50, 260] on icon "button" at bounding box center [52, 262] width 5 height 5
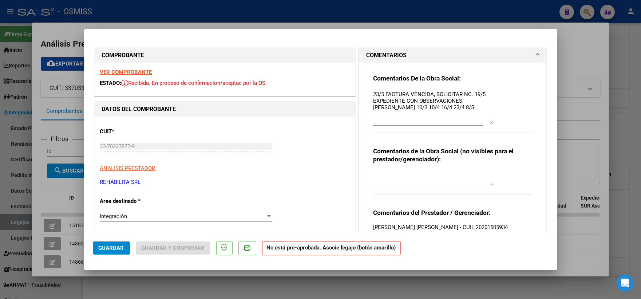
drag, startPoint x: 488, startPoint y: 103, endPoint x: 489, endPoint y: 122, distance: 19.3
click at [489, 122] on textarea "23/5 FACTURA VENCIDA, SOLICITAR NC. 19/5 EXPEDIENTE CON OBSERVACIONES [PERSON_N…" at bounding box center [433, 107] width 120 height 34
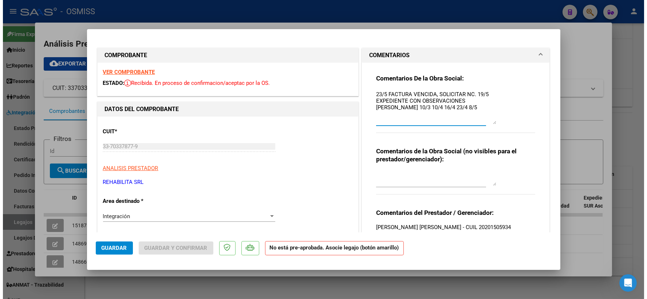
scroll to position [40, 0]
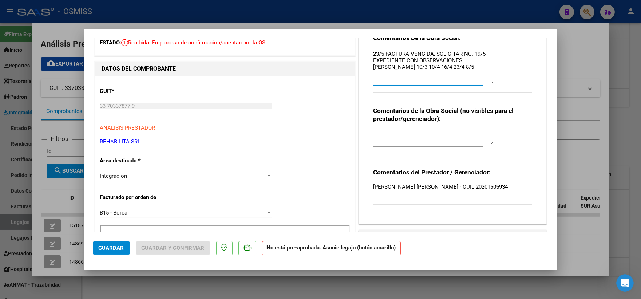
click at [580, 67] on div at bounding box center [320, 149] width 641 height 299
type input "$ 0,00"
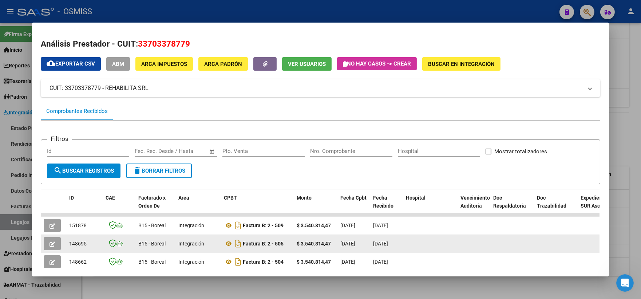
click at [50, 243] on icon "button" at bounding box center [52, 243] width 5 height 5
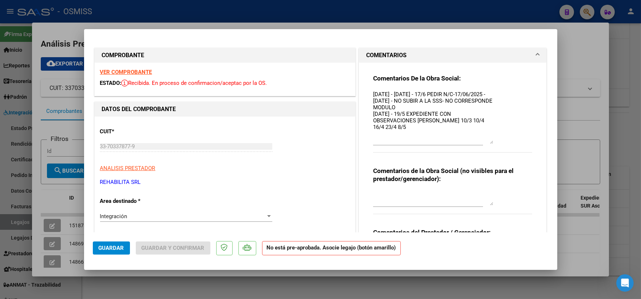
drag, startPoint x: 487, startPoint y: 103, endPoint x: 494, endPoint y: 142, distance: 39.9
click at [494, 142] on div "Comentarios De la Obra Social: [DATE] - [DATE] - 17/6 PEDIR N/C-17/06/2025 - [D…" at bounding box center [453, 117] width 160 height 86
click at [586, 122] on div at bounding box center [320, 149] width 641 height 299
type input "$ 0,00"
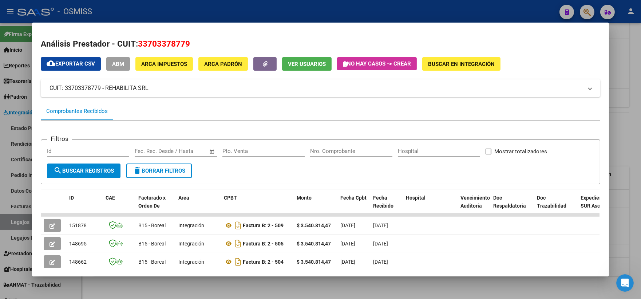
click at [631, 123] on div at bounding box center [320, 149] width 641 height 299
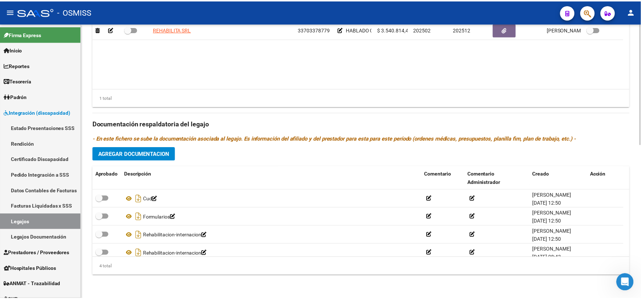
scroll to position [512, 0]
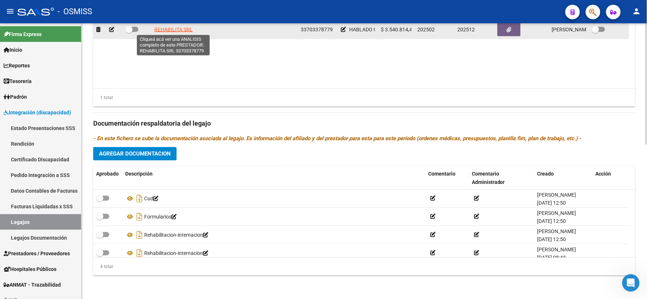
click at [177, 28] on span "REHABILITA SRL" at bounding box center [173, 30] width 38 height 6
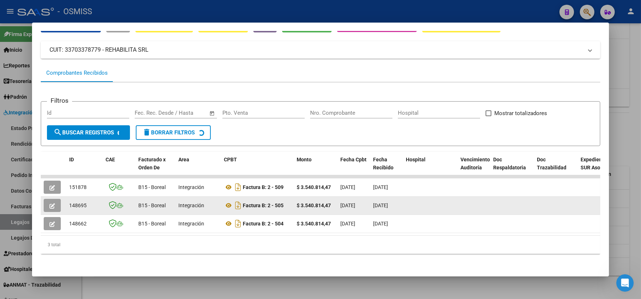
scroll to position [44, 0]
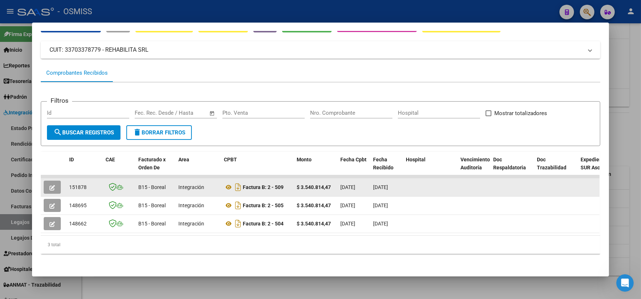
click at [50, 185] on icon "button" at bounding box center [52, 187] width 5 height 5
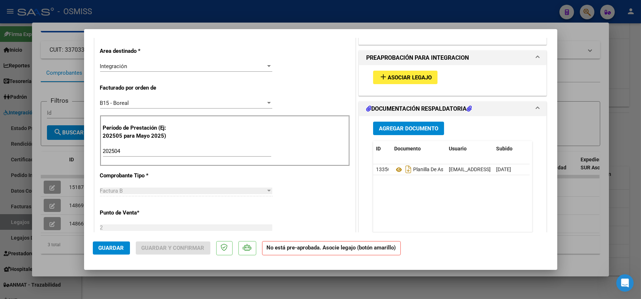
scroll to position [202, 0]
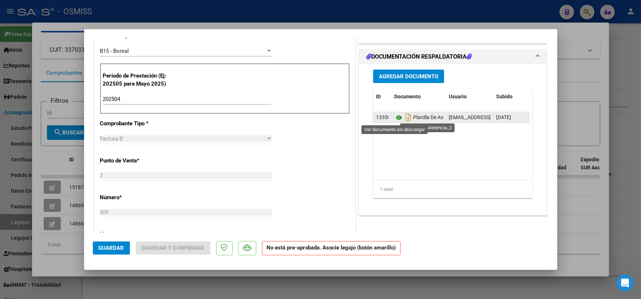
click at [395, 117] on icon at bounding box center [398, 117] width 9 height 9
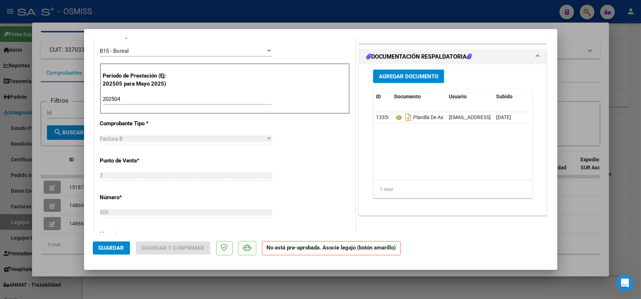
click at [590, 118] on div at bounding box center [320, 149] width 641 height 299
type input "$ 0,00"
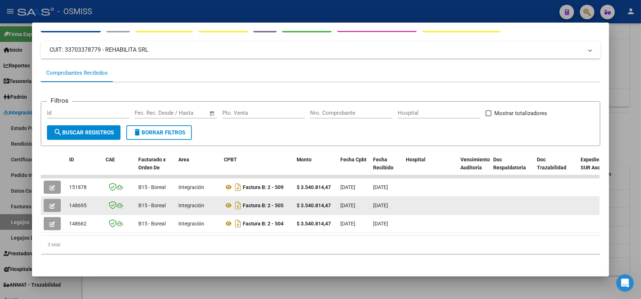
click at [45, 199] on button "button" at bounding box center [52, 205] width 17 height 13
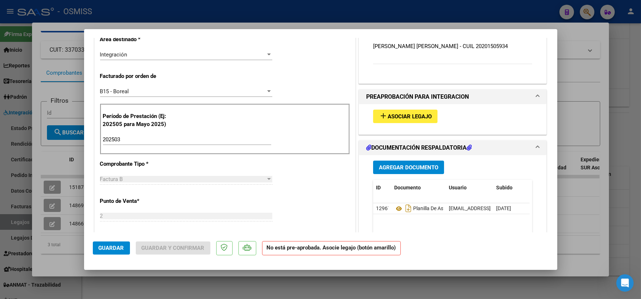
scroll to position [202, 0]
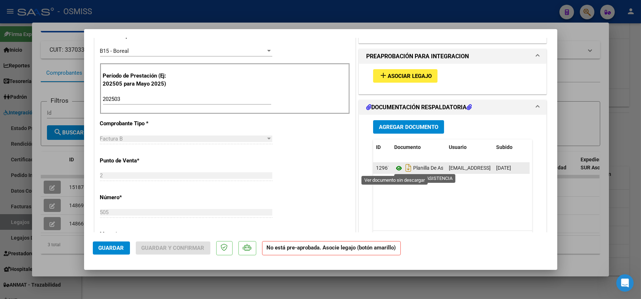
click at [394, 168] on icon at bounding box center [398, 168] width 9 height 9
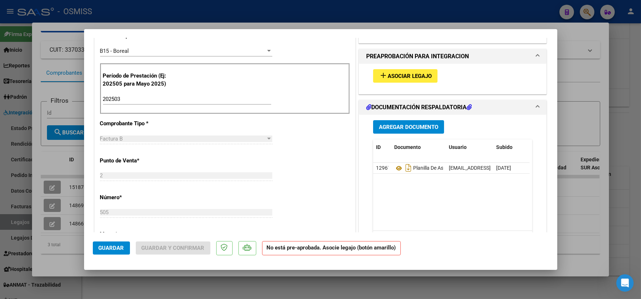
click at [588, 110] on div at bounding box center [320, 149] width 641 height 299
type input "$ 0,00"
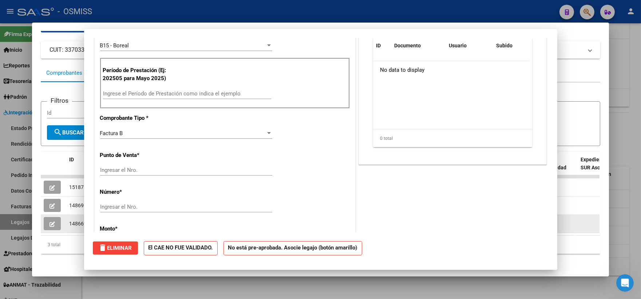
scroll to position [197, 0]
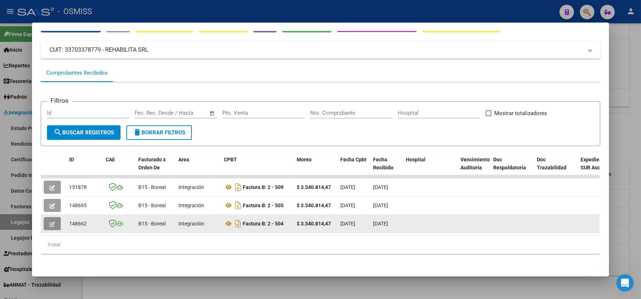
click at [50, 221] on icon "button" at bounding box center [52, 223] width 5 height 5
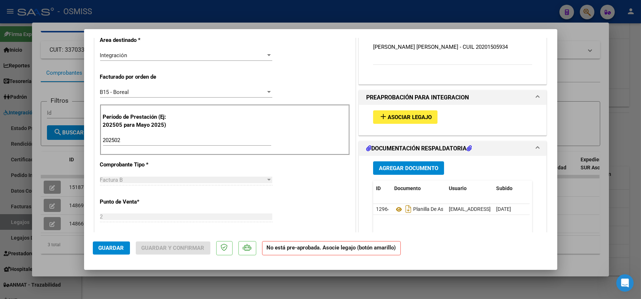
scroll to position [162, 0]
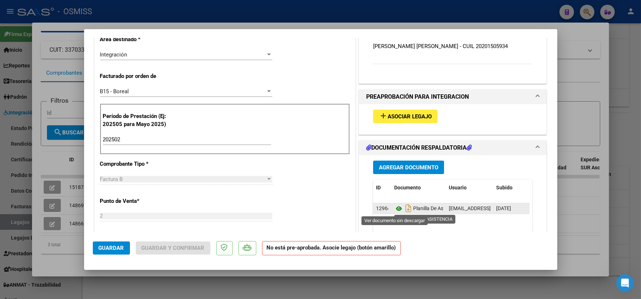
click at [396, 208] on icon at bounding box center [398, 208] width 9 height 9
